Goal: Find specific page/section: Find specific page/section

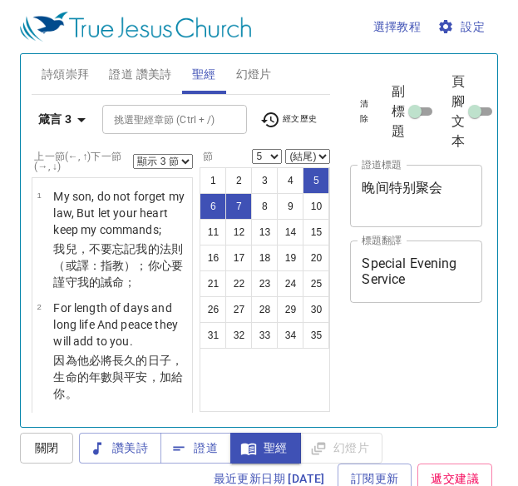
select select "3"
select select "5"
click at [55, 109] on b "箴言 3" at bounding box center [55, 119] width 34 height 21
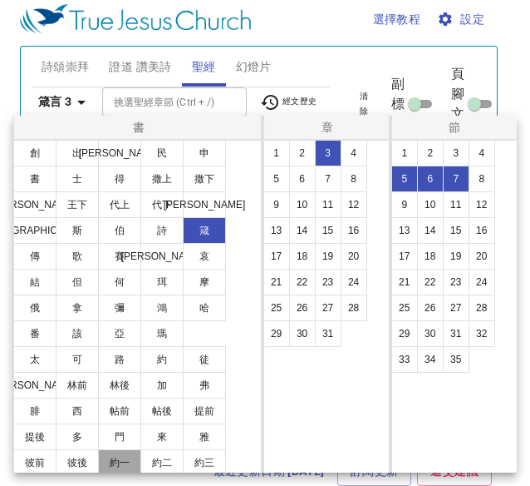
click at [115, 467] on button "約一" at bounding box center [119, 462] width 43 height 27
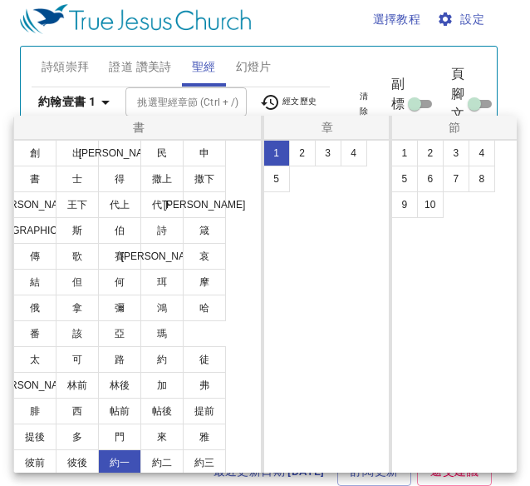
select select "1"
click at [336, 151] on button "3" at bounding box center [328, 153] width 27 height 27
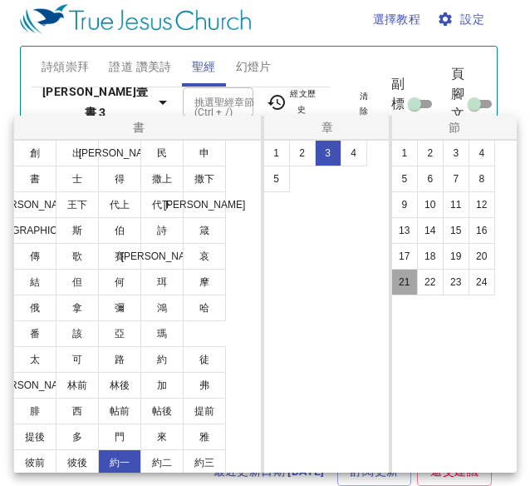
click at [409, 275] on button "21" at bounding box center [405, 282] width 27 height 27
select select "21"
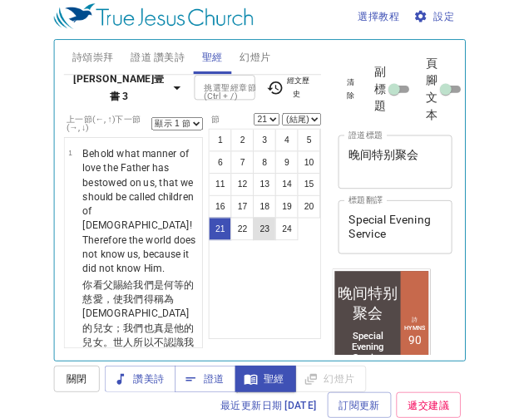
scroll to position [3393, 0]
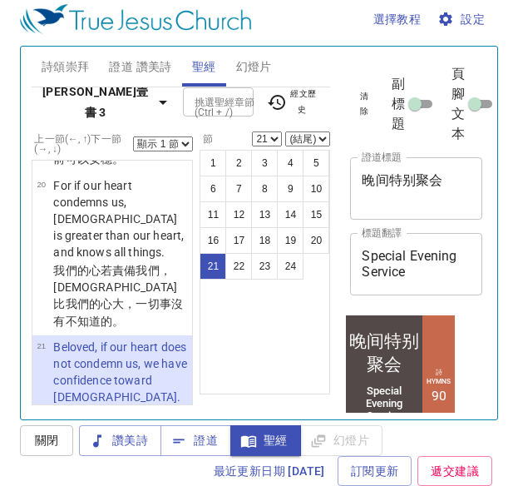
click at [146, 141] on select "顯示 1 節 顯示 2 節 顯示 3 節 顯示 4 節 顯示 5 節" at bounding box center [163, 143] width 60 height 15
click at [133, 136] on select "顯示 1 節 顯示 2 節 顯示 3 節 顯示 4 節 顯示 5 節" at bounding box center [163, 143] width 60 height 15
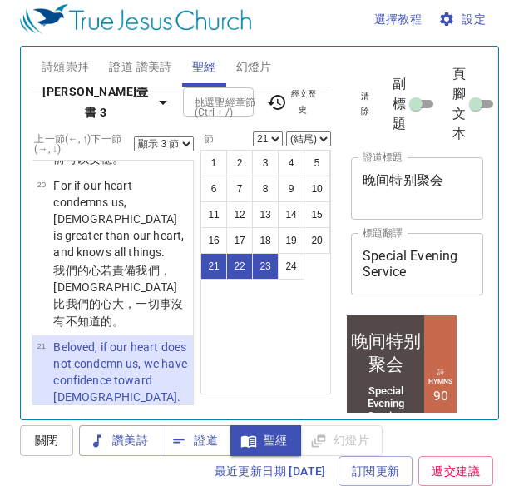
click at [166, 140] on select "顯示 1 節 顯示 2 節 顯示 3 節 顯示 4 節 顯示 5 節" at bounding box center [164, 143] width 60 height 15
select select "2"
click at [134, 136] on select "顯示 1 節 顯示 2 節 顯示 3 節 顯示 4 節 顯示 5 節" at bounding box center [164, 143] width 60 height 15
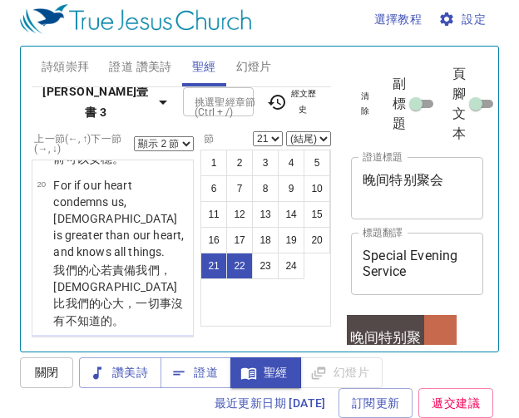
drag, startPoint x: 306, startPoint y: 7, endPoint x: 244, endPoint y: 317, distance: 315.5
click at [244, 317] on div "1 2 3 4 5 6 7 8 9 10 11 12 13 14 15 16 17 18 19 20 21 22 23 24" at bounding box center [265, 238] width 131 height 177
click at [195, 382] on span "證道" at bounding box center [196, 373] width 44 height 21
